Goal: Task Accomplishment & Management: Complete application form

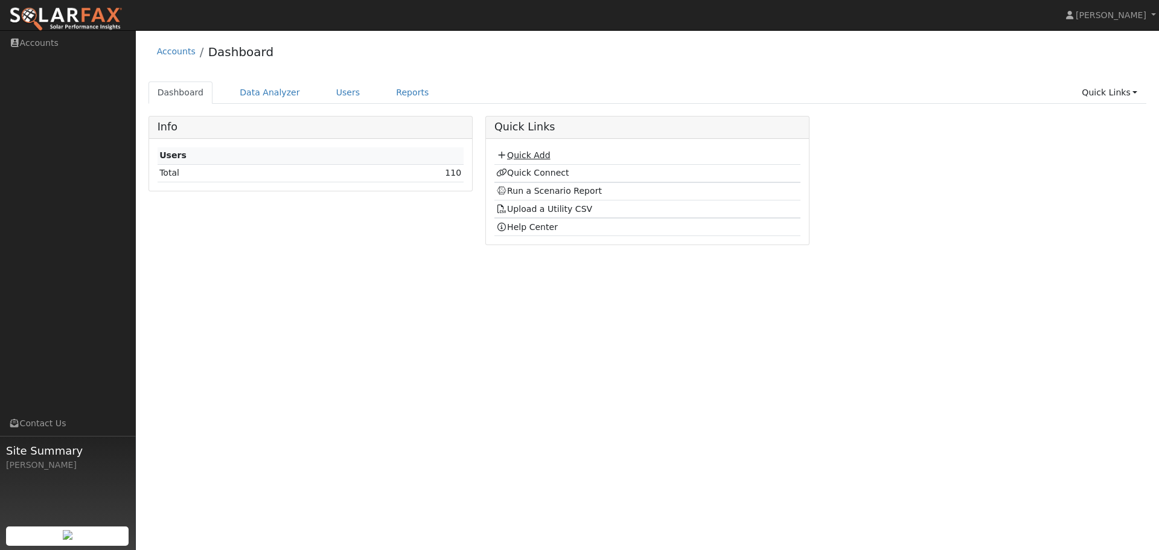
click at [535, 157] on link "Quick Add" at bounding box center [523, 155] width 54 height 10
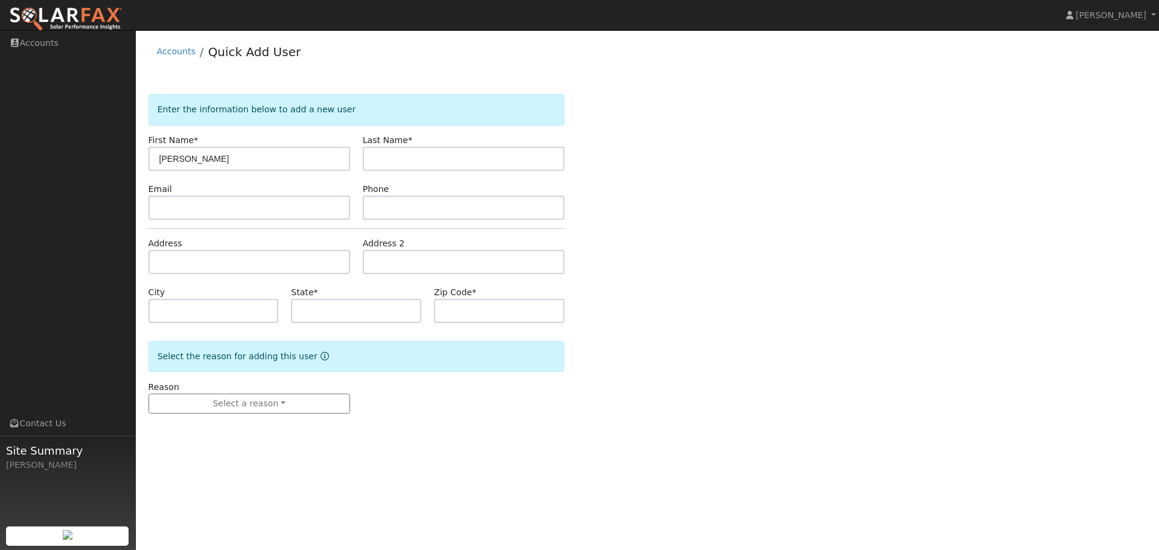
type input "Ravi"
type input "Vijay"
click at [398, 209] on input "text" at bounding box center [464, 208] width 202 height 24
paste input "(508) 782-3947"
type input "(508) 782-3947"
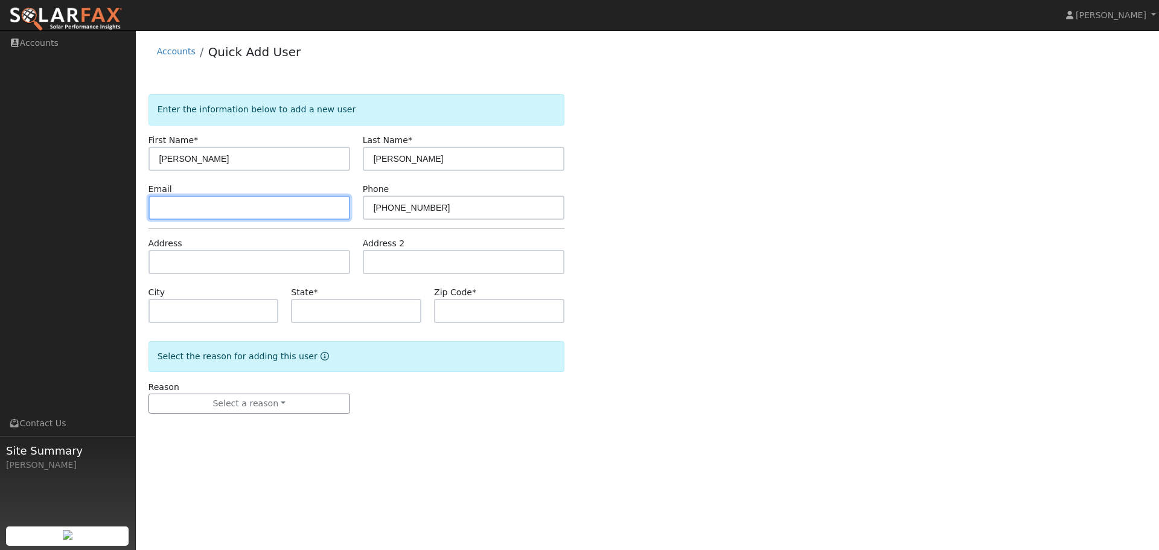
click at [280, 214] on input "text" at bounding box center [249, 208] width 202 height 24
paste input "ravijay328@gmail.com"
type input "ravijay328@gmail.com"
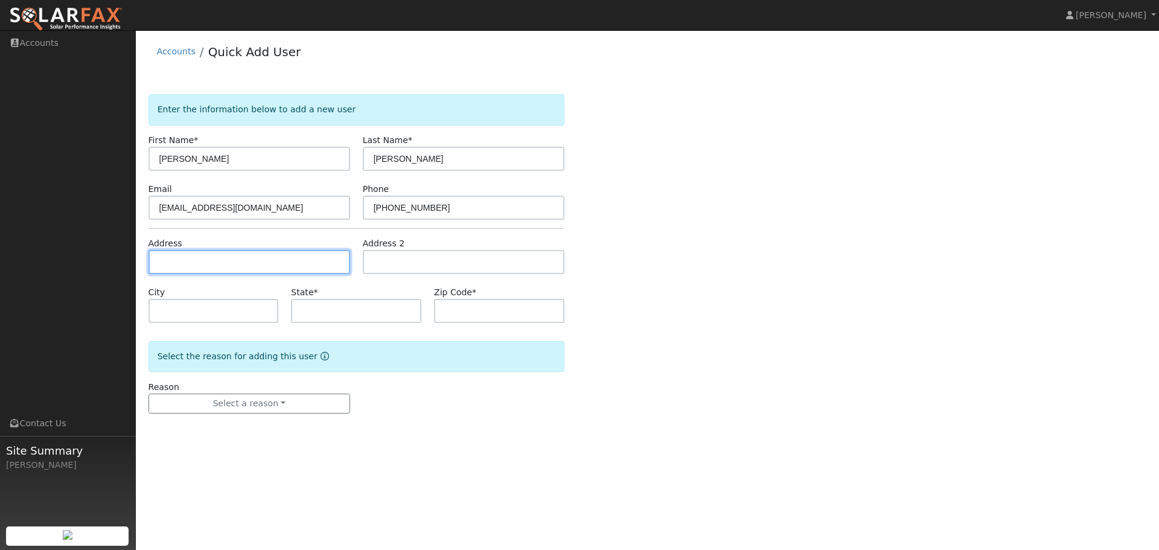
click at [266, 267] on input "text" at bounding box center [249, 262] width 202 height 24
paste input "9624 thunderbird dr San Ramon 94583"
type input "[STREET_ADDRESS]"
type input "San Ramon"
type input "CA"
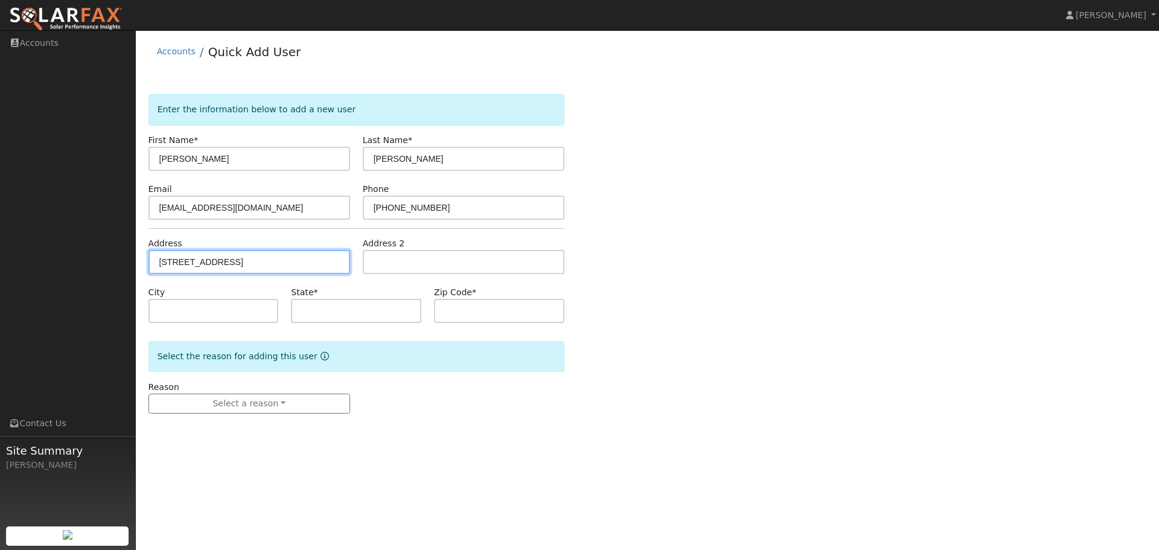
type input "94583"
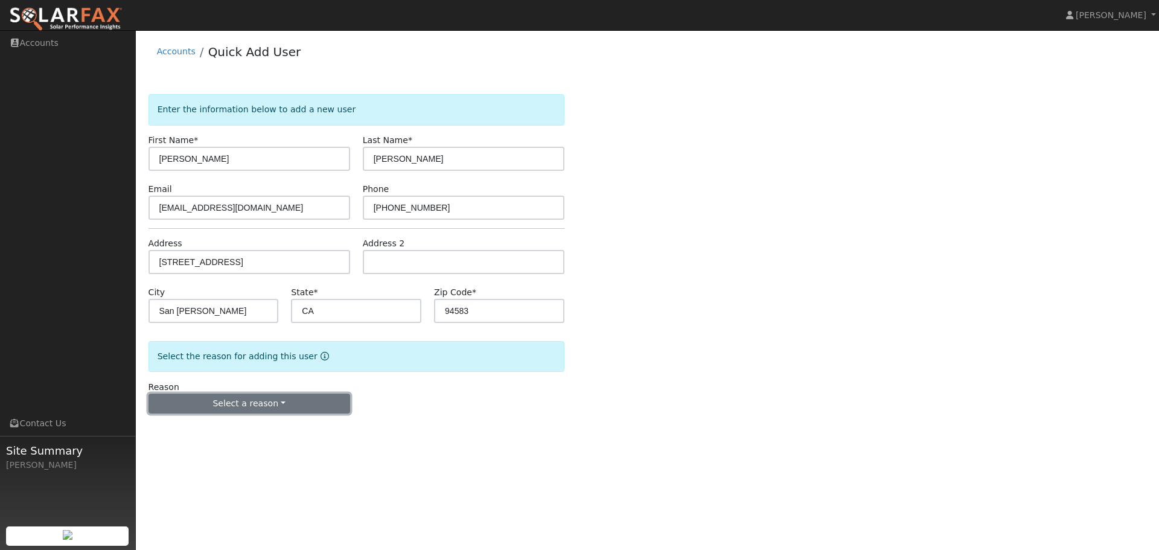
click at [273, 405] on button "Select a reason" at bounding box center [249, 404] width 202 height 21
click at [228, 450] on link "New customer adding solar" at bounding box center [215, 445] width 133 height 17
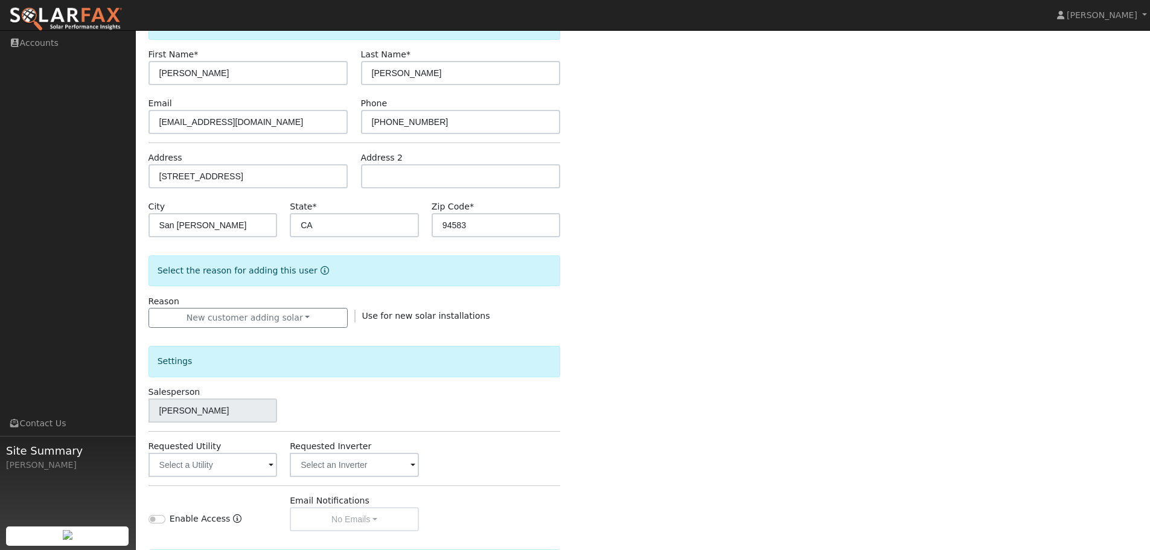
scroll to position [230, 0]
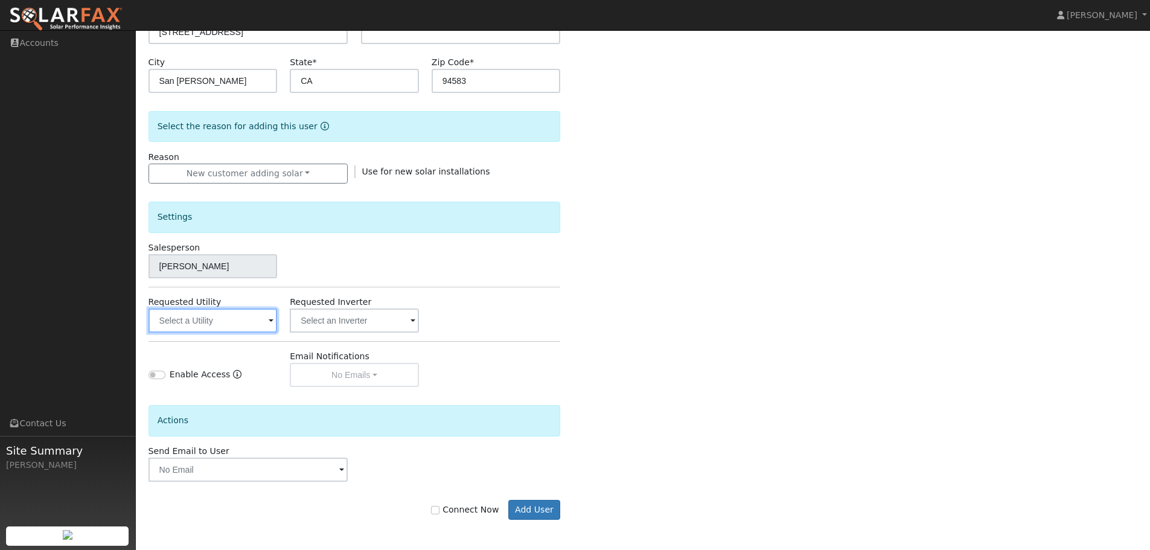
click at [257, 323] on input "text" at bounding box center [212, 320] width 129 height 24
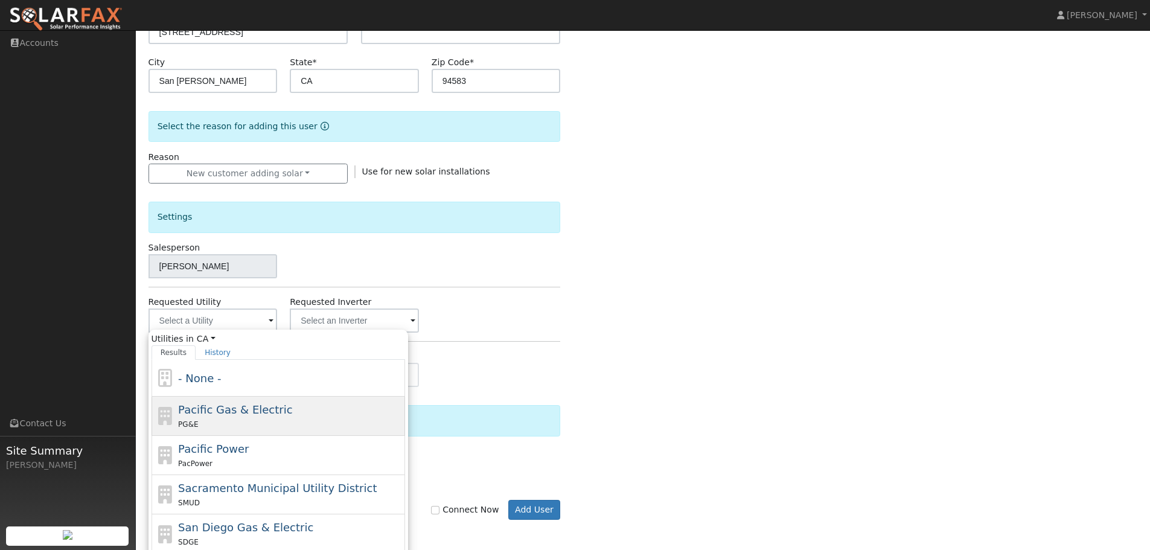
click at [286, 416] on div "Pacific Gas & Electric PG&E" at bounding box center [290, 415] width 224 height 29
type input "Pacific Gas & Electric"
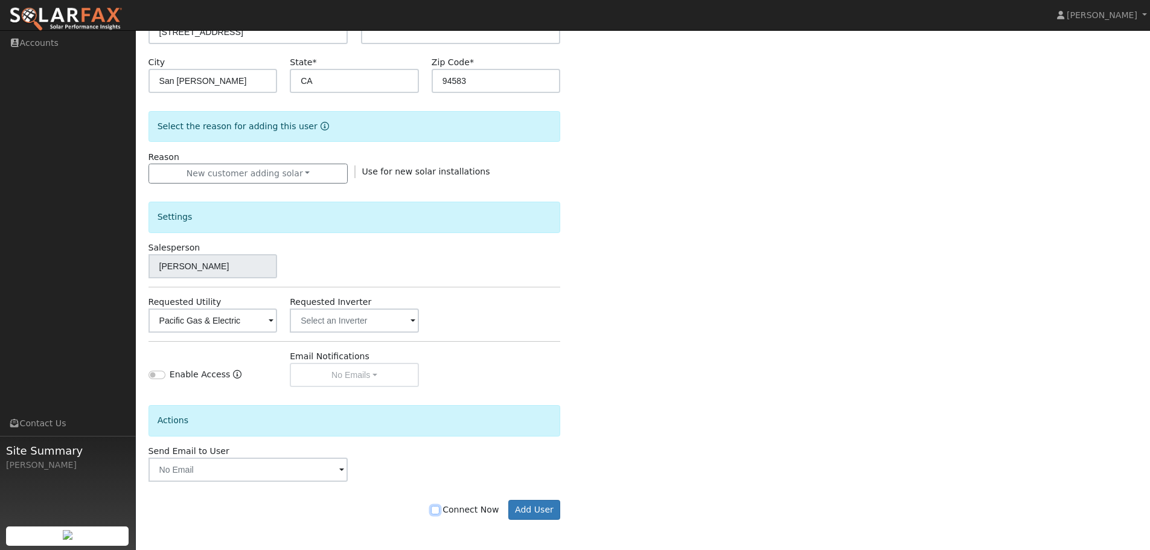
click at [439, 510] on input "Connect Now" at bounding box center [435, 510] width 8 height 8
checkbox input "true"
click at [555, 510] on button "Add User" at bounding box center [534, 510] width 53 height 21
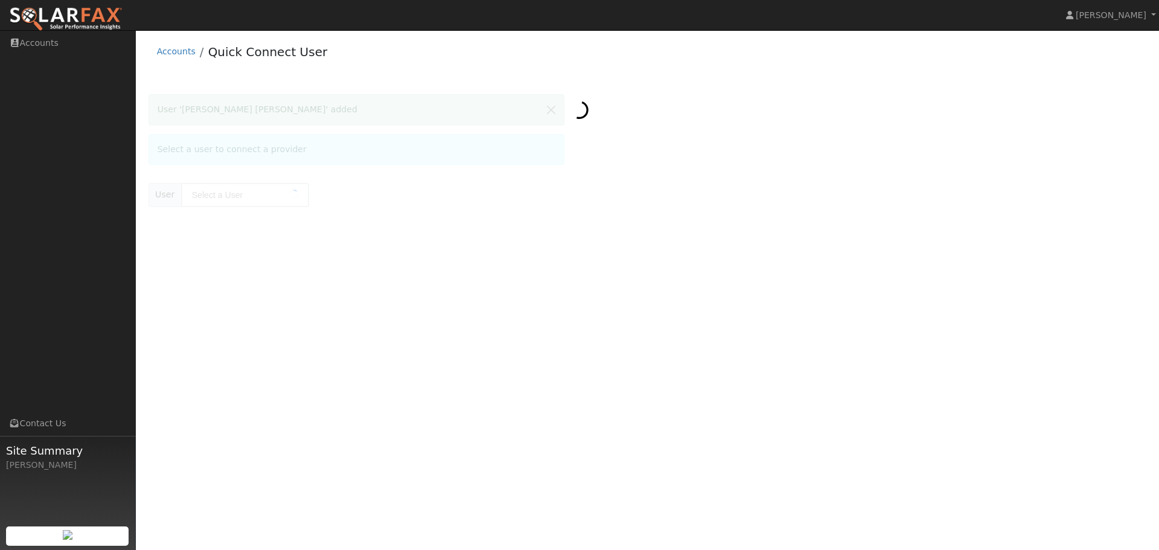
type input "[PERSON_NAME] [PERSON_NAME]"
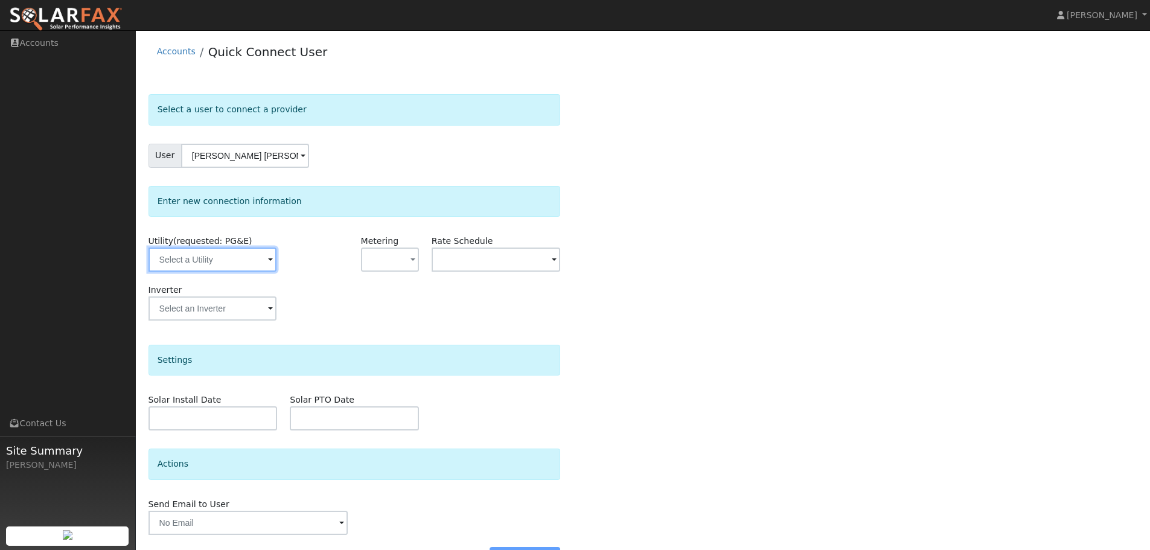
click at [240, 270] on input "text" at bounding box center [212, 259] width 128 height 24
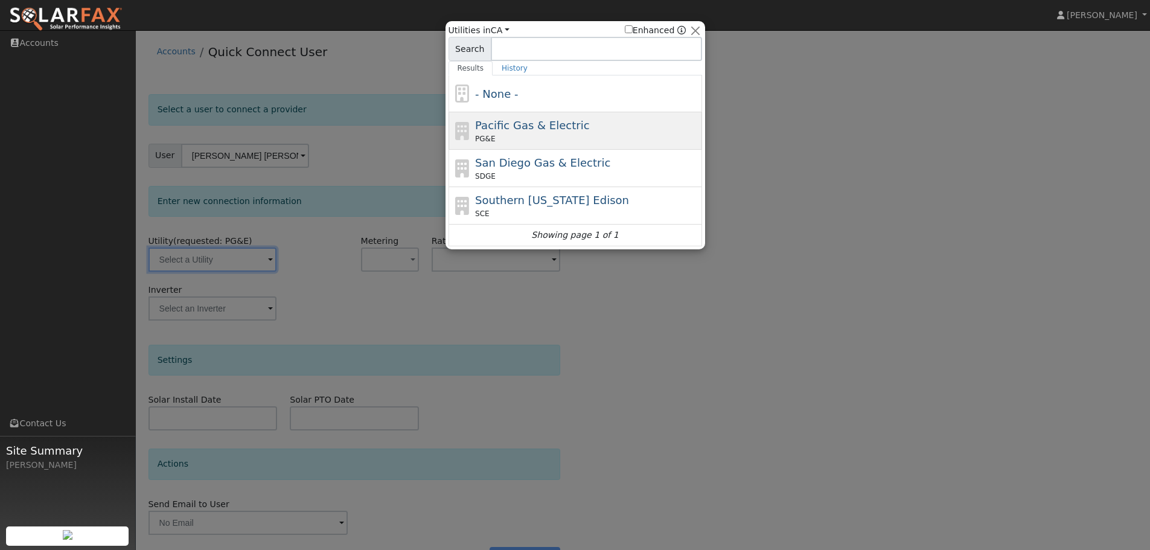
click at [611, 130] on div "Pacific Gas & Electric PG&E" at bounding box center [587, 130] width 224 height 27
type input "PG&E"
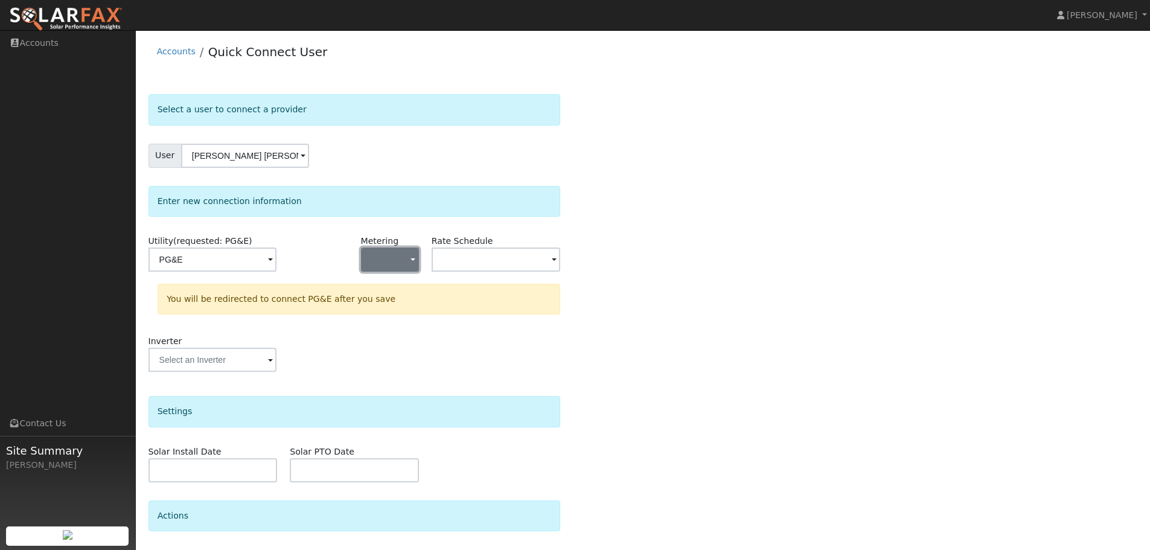
click at [396, 264] on button "button" at bounding box center [390, 259] width 58 height 24
click at [400, 306] on link "NEM" at bounding box center [404, 303] width 84 height 17
click at [276, 265] on input "text" at bounding box center [212, 259] width 128 height 24
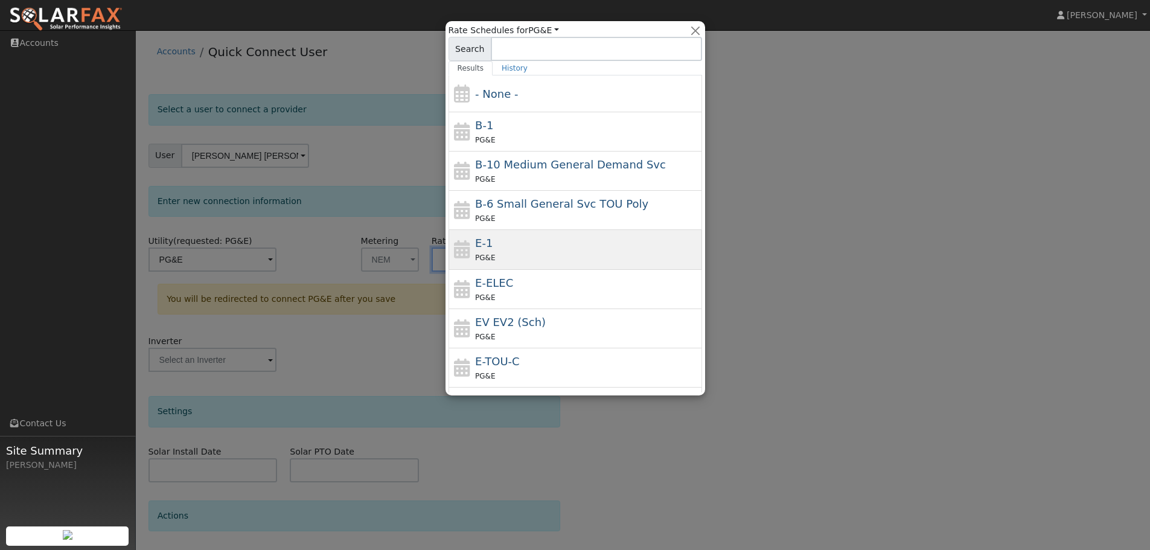
click at [520, 247] on div "E-1 PG&E" at bounding box center [587, 249] width 224 height 29
type input "E-1"
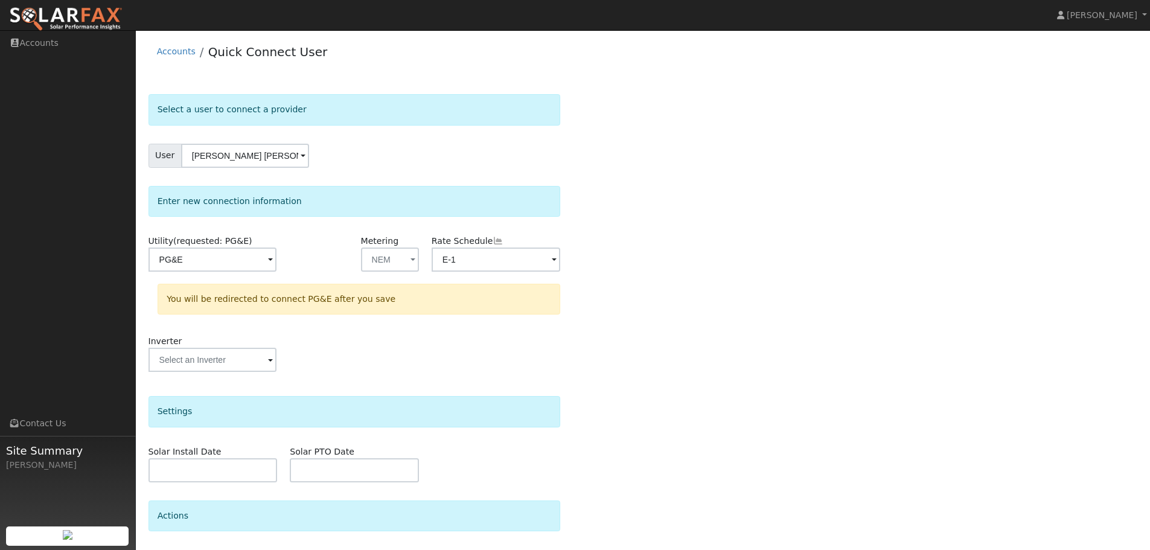
click at [756, 257] on div "Select a user to connect a provider User Ravi Vijay Account Default Account Def…" at bounding box center [642, 362] width 989 height 536
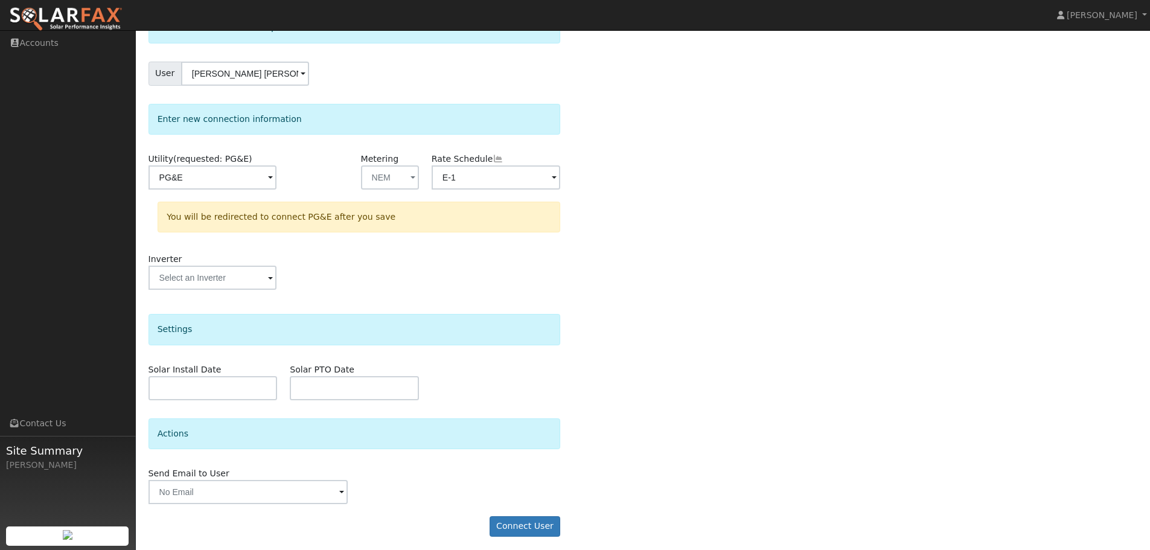
scroll to position [87, 0]
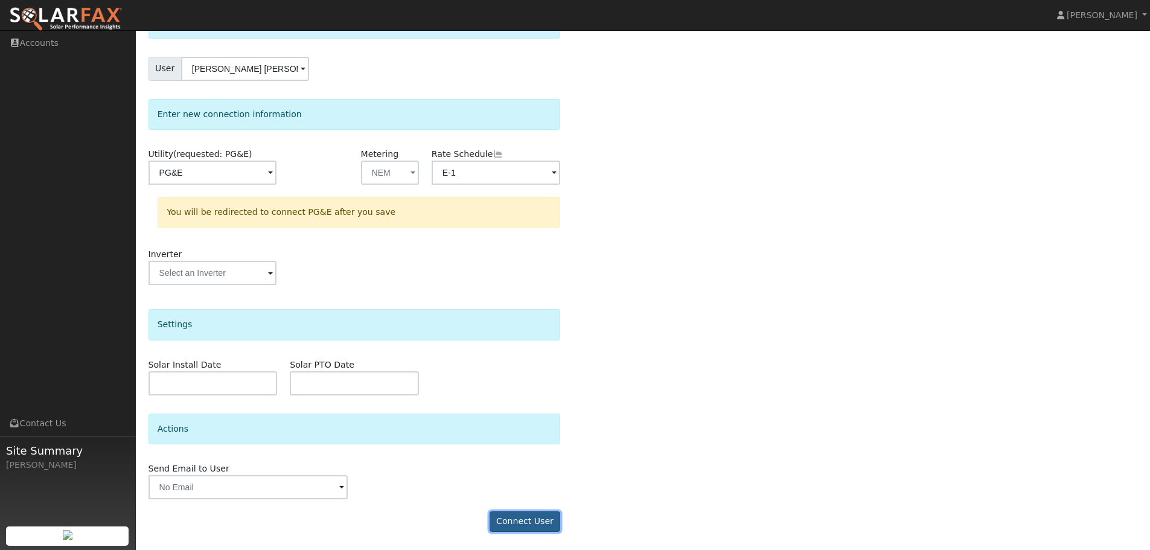
click at [528, 522] on button "Connect User" at bounding box center [525, 521] width 71 height 21
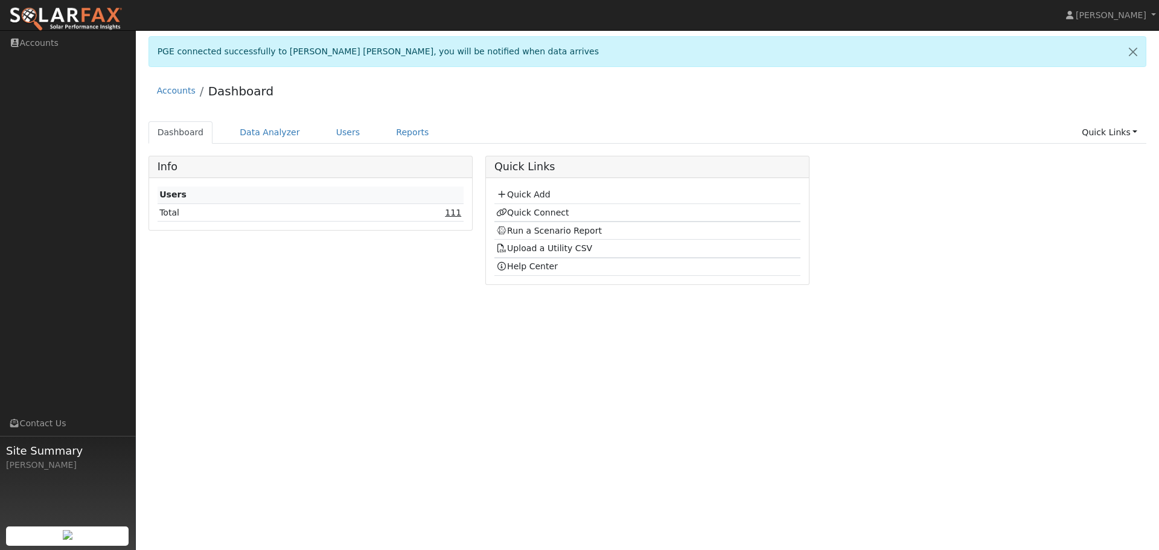
click at [451, 215] on link "111" at bounding box center [453, 213] width 16 height 10
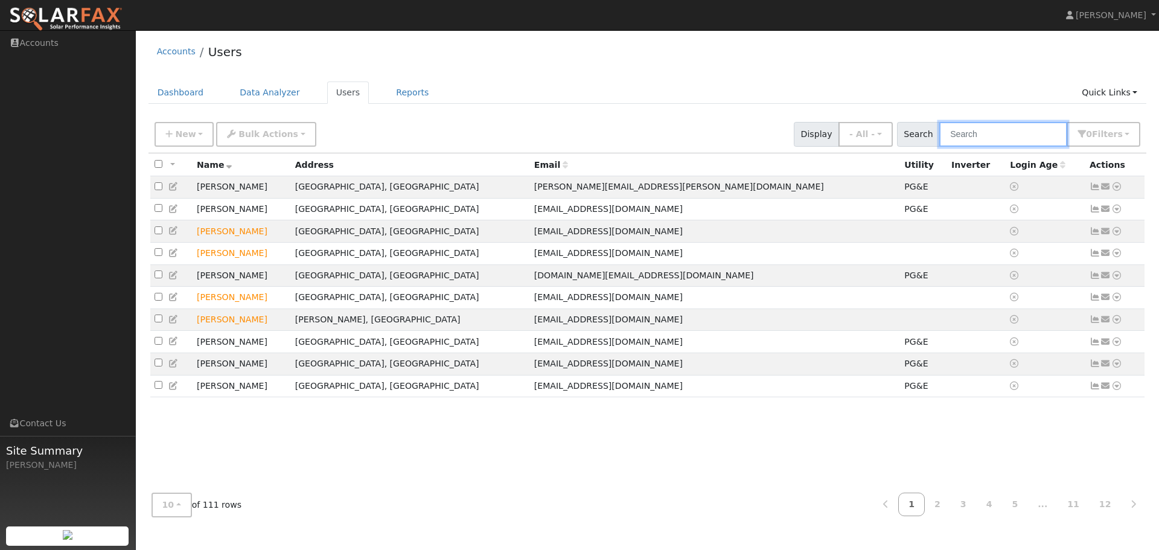
click at [995, 138] on input "text" at bounding box center [1003, 134] width 128 height 25
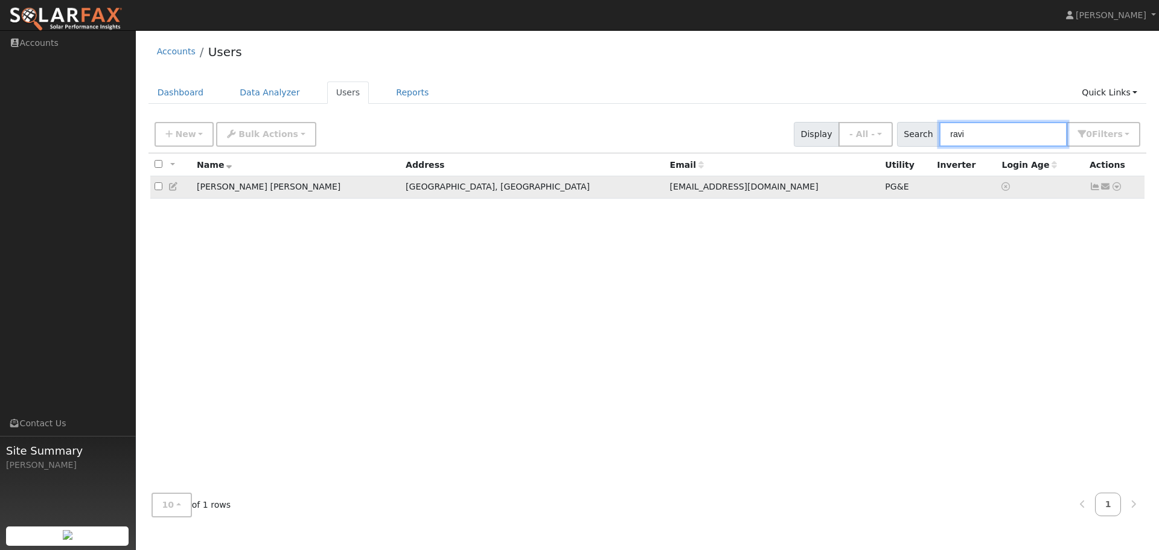
type input "ravi"
click at [1118, 188] on icon at bounding box center [1116, 186] width 11 height 8
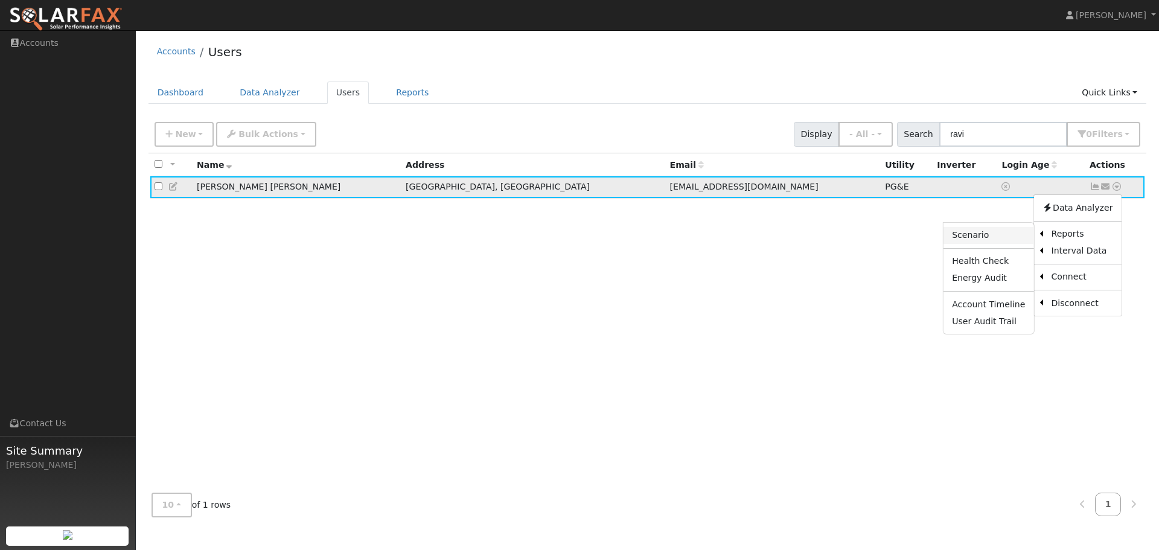
click at [981, 234] on link "Scenario" at bounding box center [988, 235] width 90 height 17
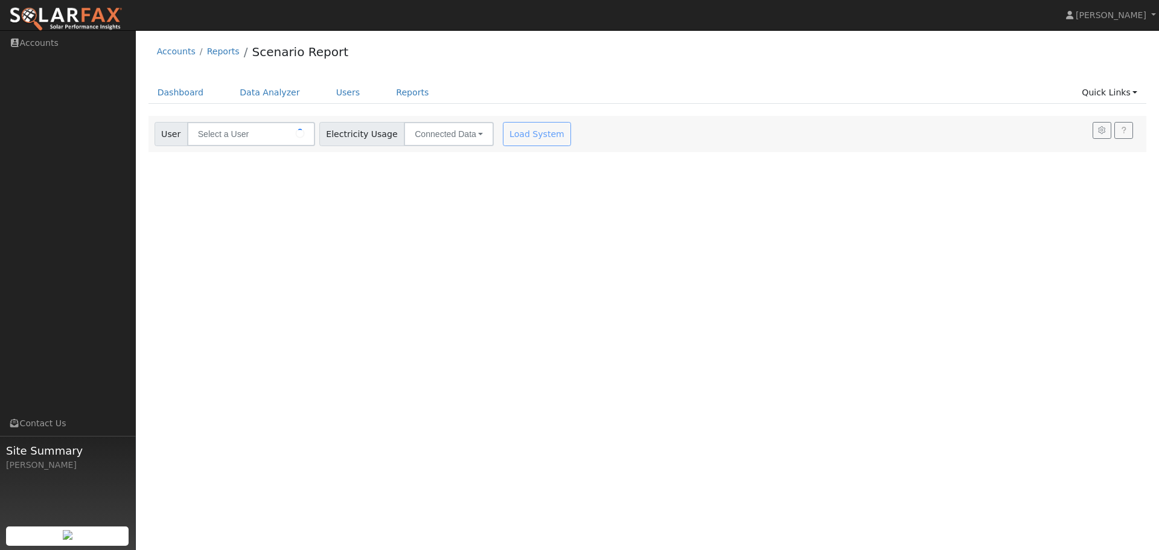
click at [766, 77] on div "Accounts Reports Scenario Report Dashboard Data Analyzer Users Reports Quick Li…" at bounding box center [647, 94] width 1011 height 116
type input "[PERSON_NAME] [PERSON_NAME]"
